Goal: Find specific page/section

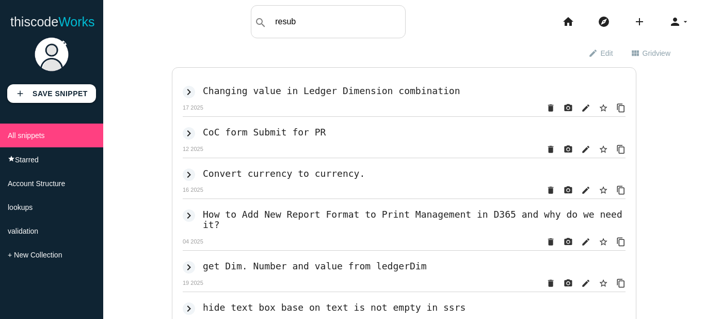
type input "resub"
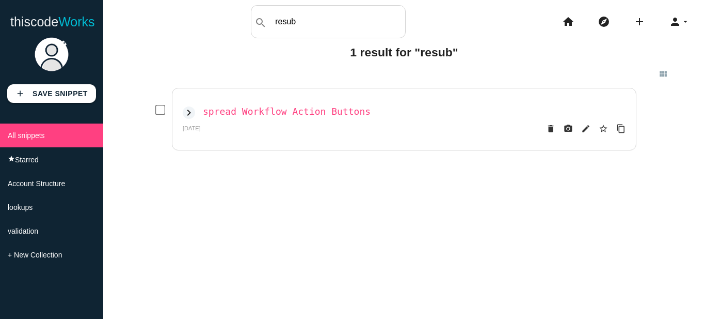
click at [293, 112] on h2 "spread Workflow Action Buttons" at bounding box center [287, 111] width 168 height 11
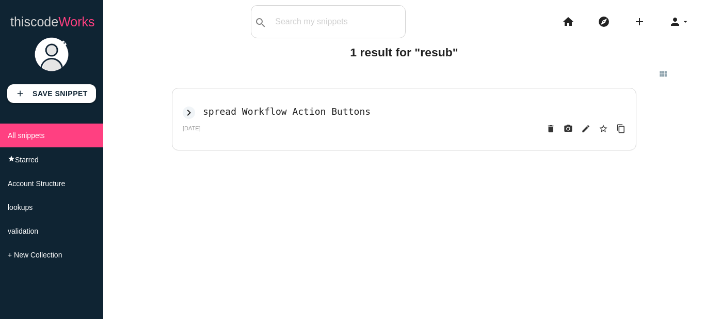
click at [54, 26] on link "thiscode Works" at bounding box center [52, 21] width 85 height 33
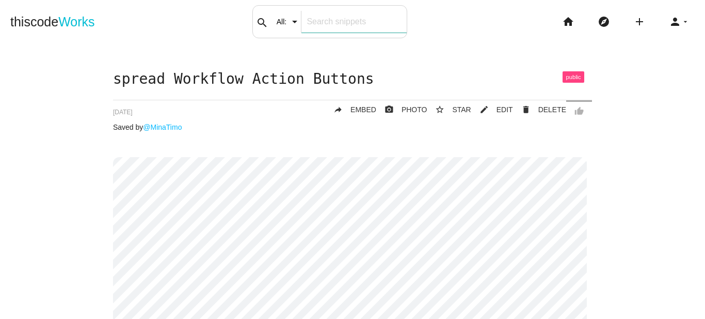
click at [311, 29] on input "text" at bounding box center [354, 22] width 105 height 22
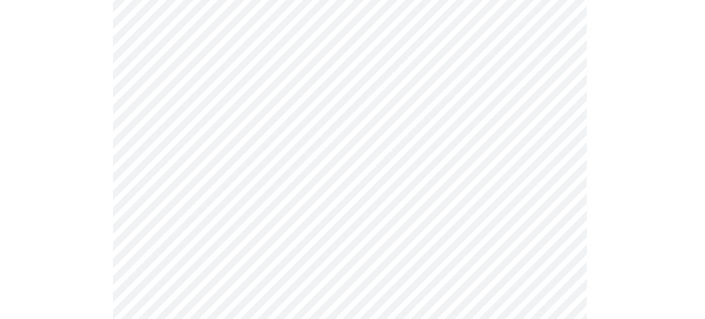
scroll to position [879, 0]
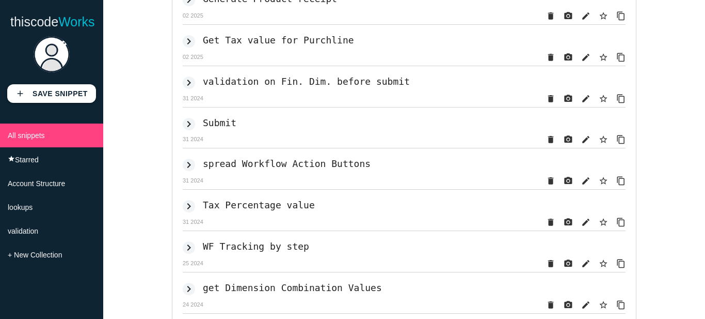
scroll to position [845, 0]
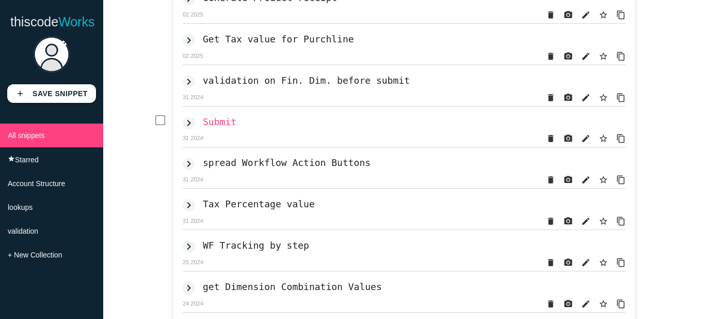
click at [224, 127] on h2 "Submit" at bounding box center [220, 121] width 34 height 11
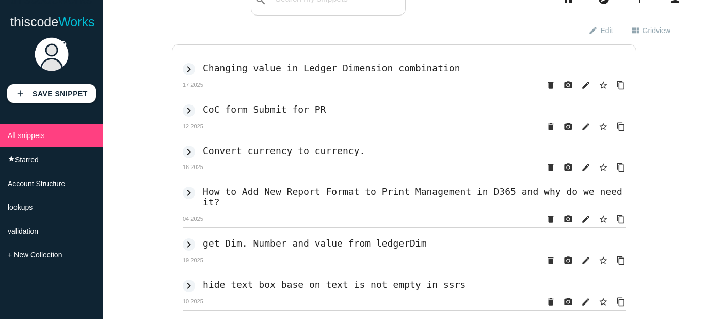
scroll to position [0, 0]
